Goal: Task Accomplishment & Management: Use online tool/utility

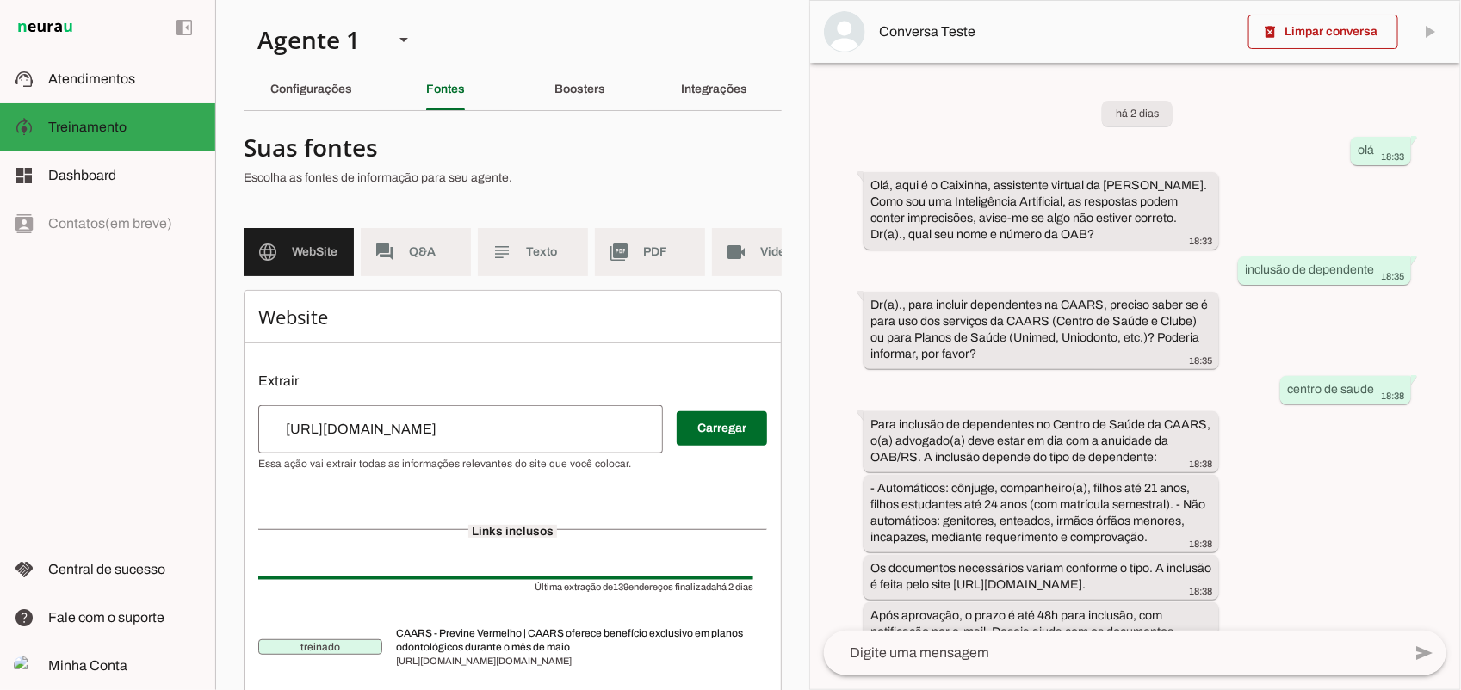
scroll to position [307, 0]
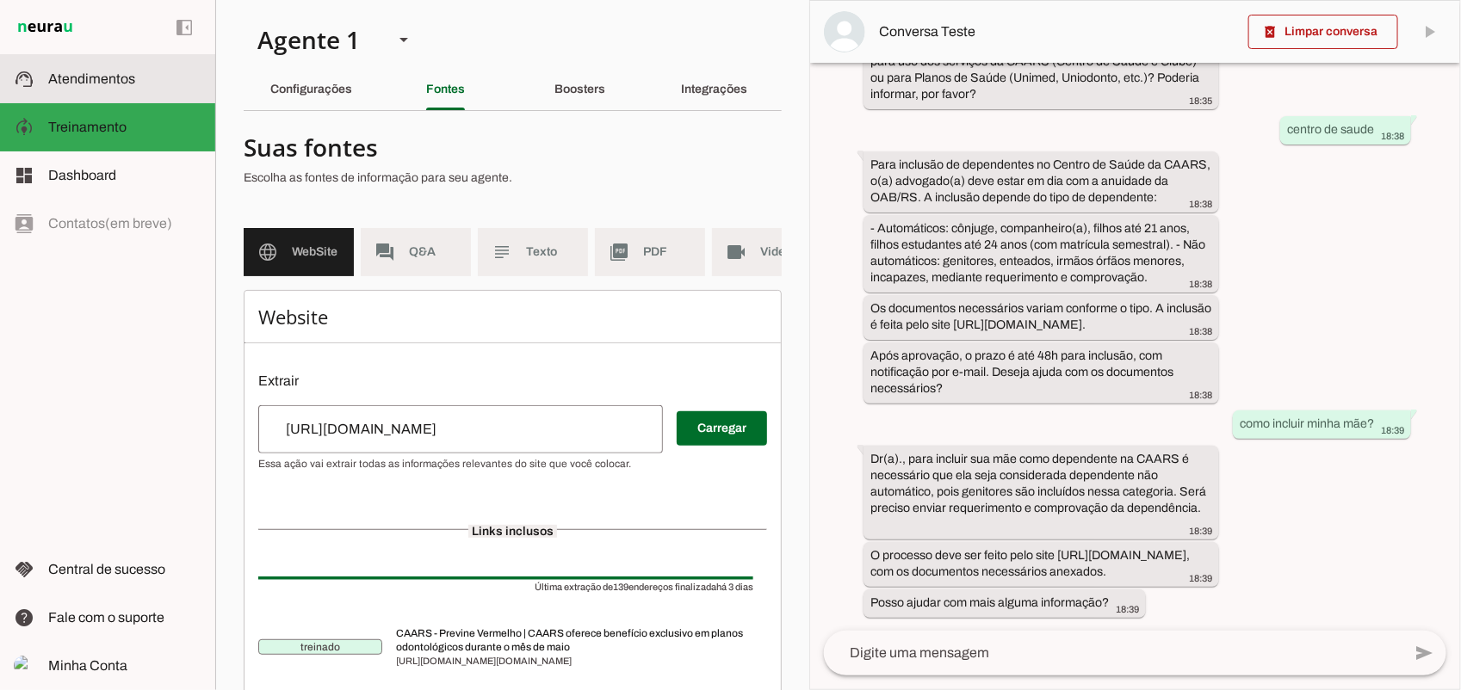
click at [108, 73] on span "Atendimentos" at bounding box center [91, 78] width 87 height 15
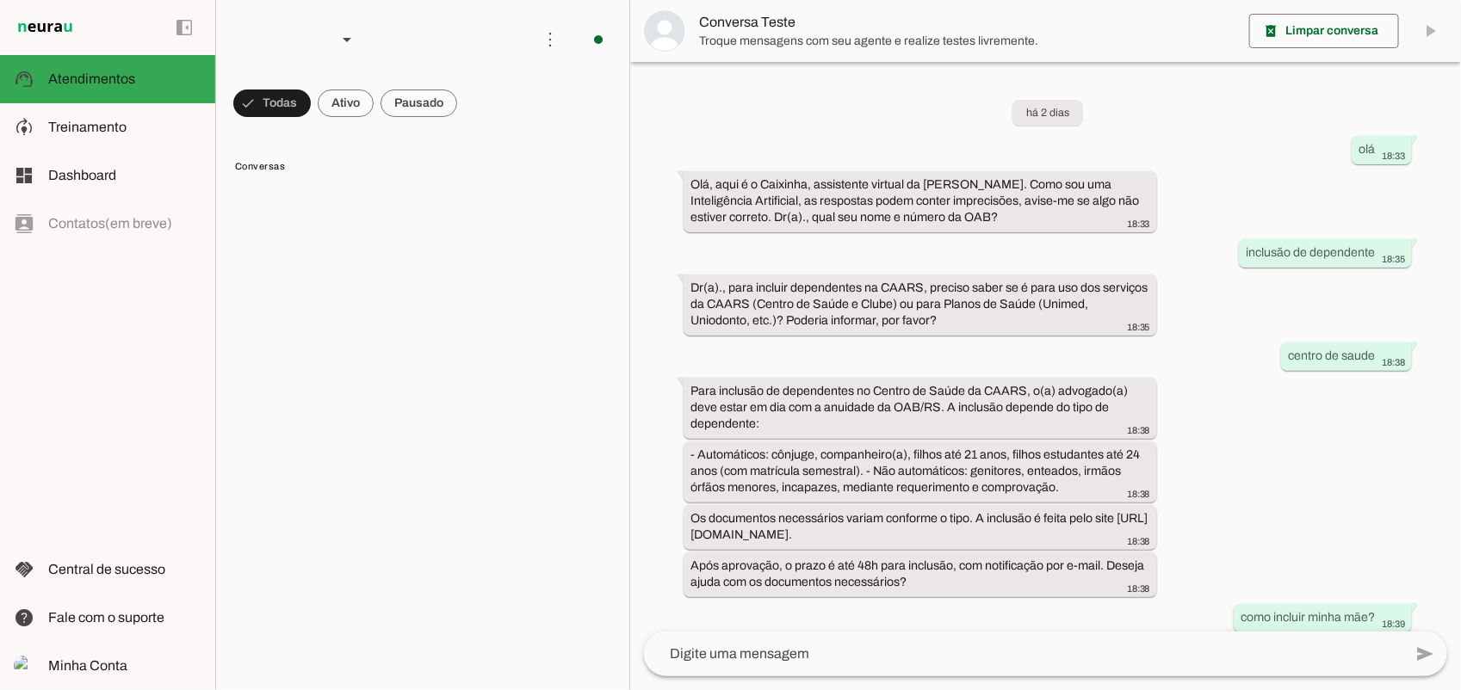
scroll to position [159, 0]
